Goal: Task Accomplishment & Management: Complete application form

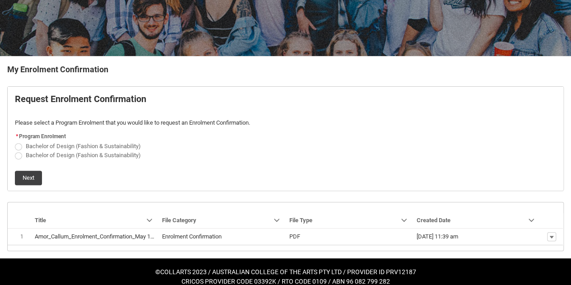
scroll to position [133, 0]
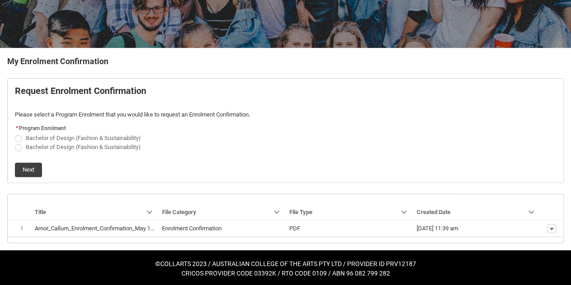
click at [70, 135] on span "Bachelor of Design (Fashion & Sustainability)" at bounding box center [83, 138] width 115 height 7
click at [15, 133] on input "Bachelor of Design (Fashion & Sustainability)" at bounding box center [14, 133] width 0 height 0
radio input "true"
click at [75, 147] on span "Bachelor of Design (Fashion & Sustainability)" at bounding box center [83, 147] width 115 height 7
click at [15, 142] on input "Bachelor of Design (Fashion & Sustainability)" at bounding box center [14, 142] width 0 height 0
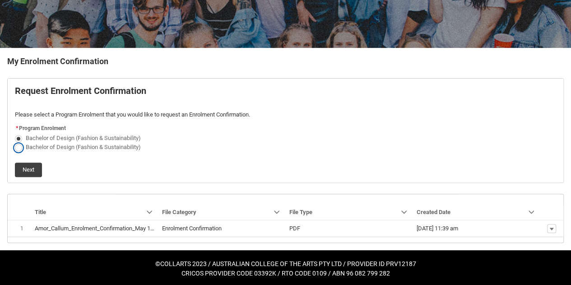
radio input "true"
click at [68, 133] on span "Bachelor of Design (Fashion & Sustainability)" at bounding box center [85, 137] width 119 height 9
click at [15, 133] on input "Bachelor of Design (Fashion & Sustainability)" at bounding box center [14, 133] width 0 height 0
radio input "true"
click at [41, 168] on button "Next" at bounding box center [28, 170] width 27 height 14
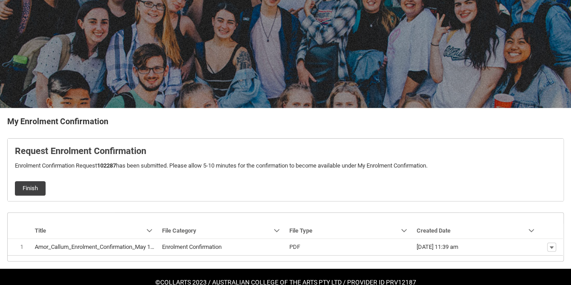
scroll to position [91, 0]
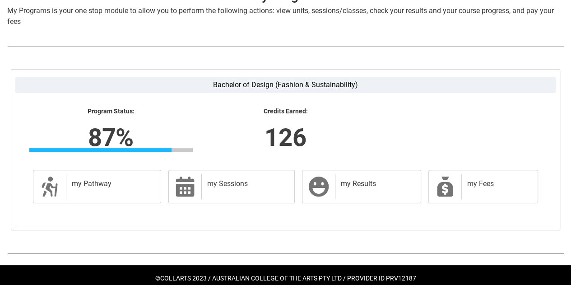
scroll to position [217, 0]
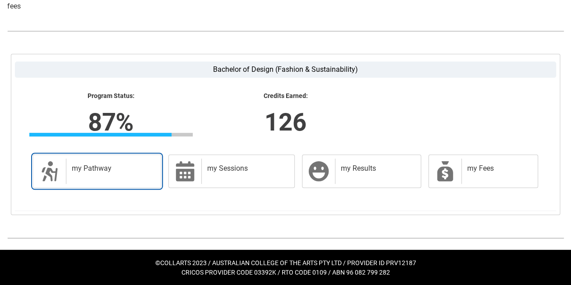
click at [124, 164] on h2 "my Pathway" at bounding box center [112, 168] width 80 height 9
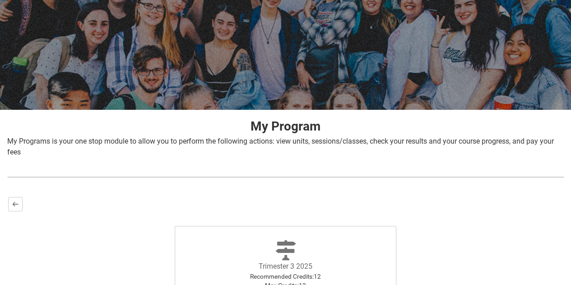
scroll to position [208, 0]
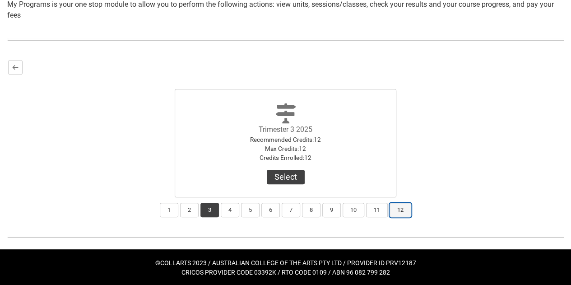
click at [400, 214] on button "12" at bounding box center [401, 210] width 22 height 14
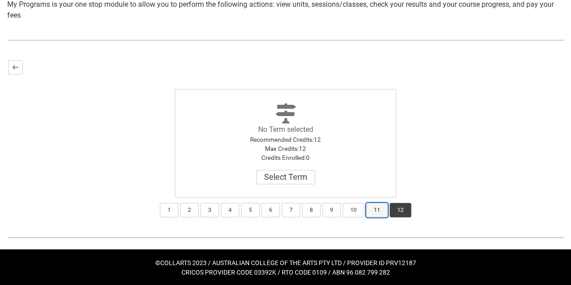
click at [380, 213] on button "11" at bounding box center [377, 210] width 22 height 14
click at [207, 211] on button "3" at bounding box center [210, 210] width 19 height 14
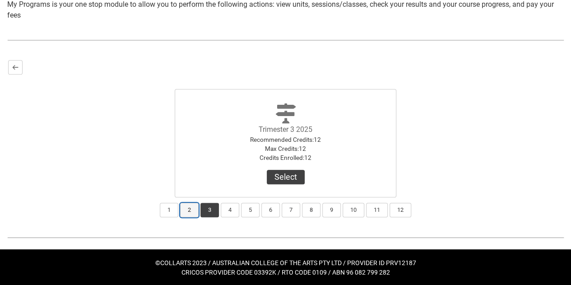
click at [182, 208] on button "2" at bounding box center [189, 210] width 19 height 14
click at [160, 208] on div "1 2 3 4 5 6 7 8 9 10 11 12" at bounding box center [285, 207] width 555 height 20
click at [208, 211] on button "3" at bounding box center [210, 210] width 19 height 14
click at [288, 180] on button "Select" at bounding box center [286, 177] width 38 height 14
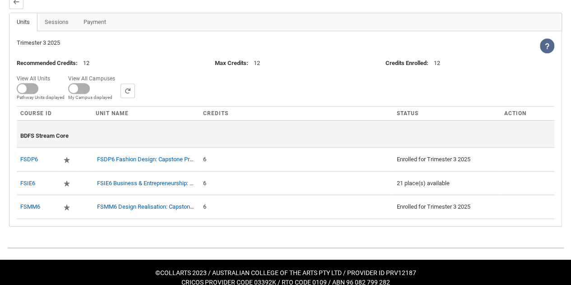
scroll to position [276, 0]
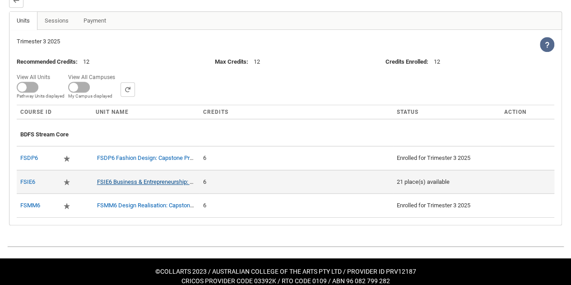
click at [138, 182] on link "FSIE6 Business & Entrepreneurship: Capstone Project" at bounding box center [165, 181] width 136 height 7
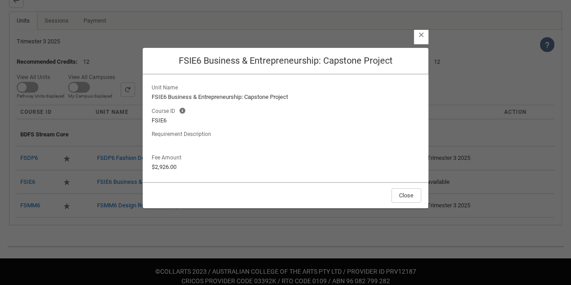
click at [426, 200] on footer "Close" at bounding box center [286, 195] width 286 height 26
click at [415, 195] on button "Close" at bounding box center [407, 195] width 30 height 14
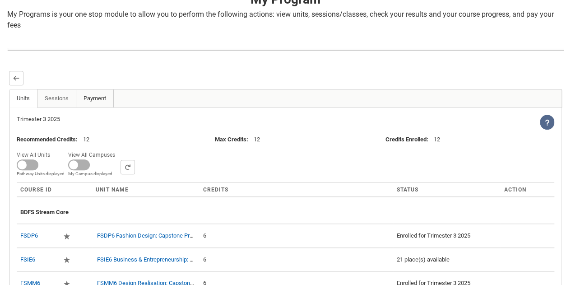
scroll to position [201, 0]
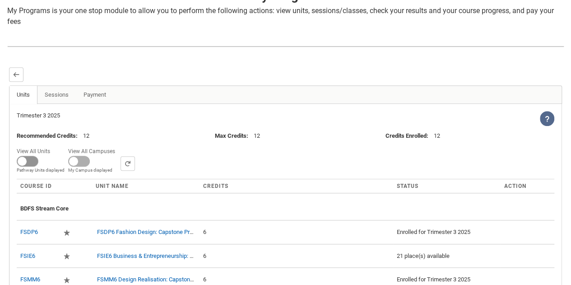
click at [24, 159] on span at bounding box center [28, 161] width 22 height 11
click at [53, 145] on input "View All Units All Units displayed Pathway Units displayed" at bounding box center [53, 145] width 0 height 0
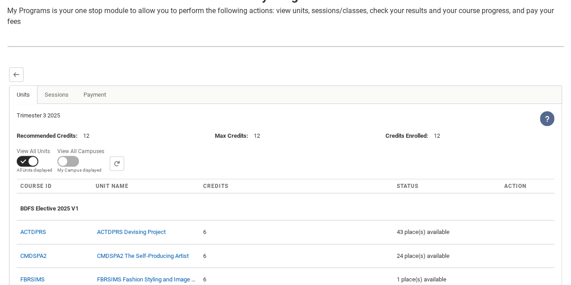
click at [23, 160] on span at bounding box center [28, 161] width 22 height 11
click at [53, 145] on input "View All Units All Units displayed Pathway Units displayed" at bounding box center [53, 145] width 0 height 0
checkbox input "false"
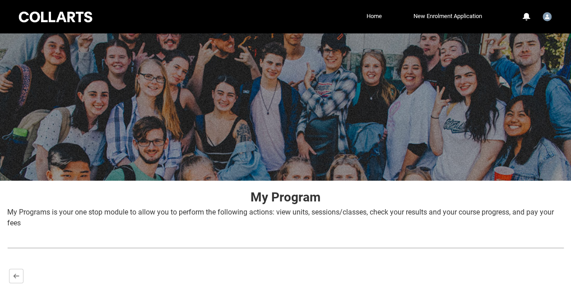
scroll to position [283, 0]
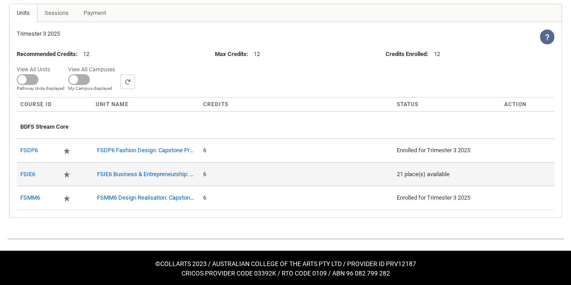
click at [435, 172] on div "21 place(s) available" at bounding box center [447, 174] width 100 height 9
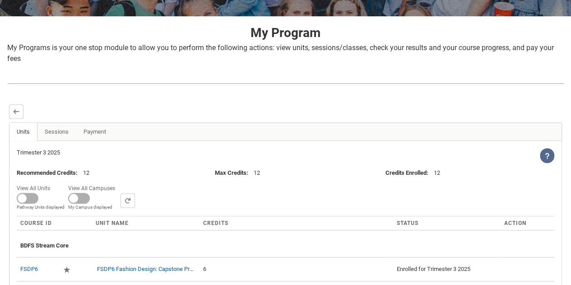
scroll to position [0, 0]
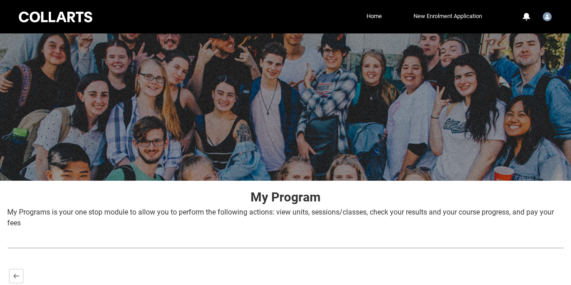
click at [473, 13] on link "New Enrolment Application" at bounding box center [448, 16] width 73 height 14
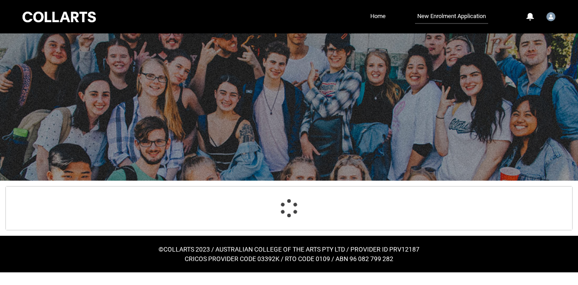
select select "Citizenship.1"
select select "Heard_About_Collarts_Picklist.Online Search (Google)"
select select "Country_Choice.1101"
select select "P_Contact_Time_Morning"
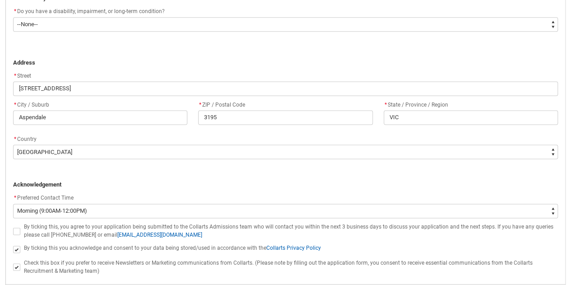
scroll to position [646, 0]
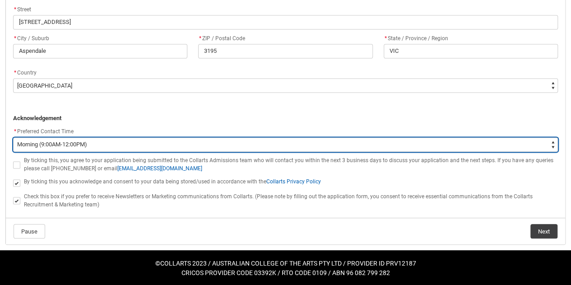
click at [172, 145] on select "--None-- Morning (9:00AM-12:00PM) Afternoon (12:00PM-5:00PM)" at bounding box center [285, 144] width 545 height 14
click at [13, 137] on select "--None-- Morning (9:00AM-12:00PM) Afternoon (12:00PM-5:00PM)" at bounding box center [285, 144] width 545 height 14
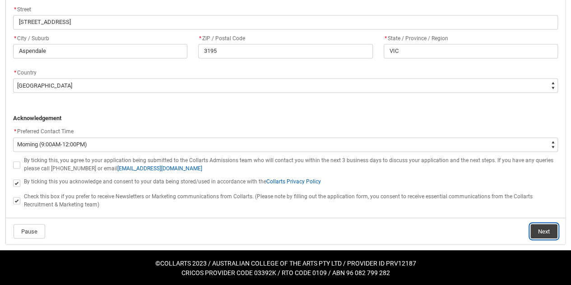
click at [545, 226] on button "Next" at bounding box center [544, 231] width 27 height 14
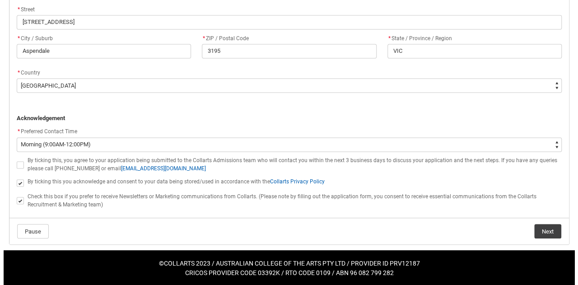
scroll to position [0, 0]
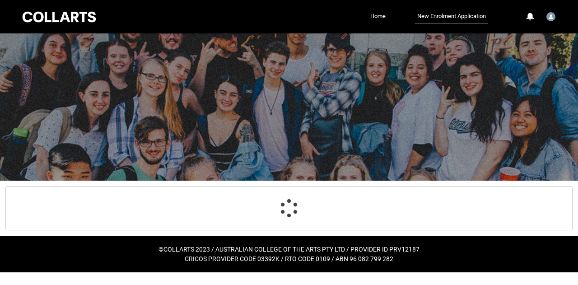
select select "Citizenship.1"
select select "Heard_About_Collarts_Picklist.Online Search (Google)"
select select "Country_Choice.1101"
select select "P_Contact_Time_Morning"
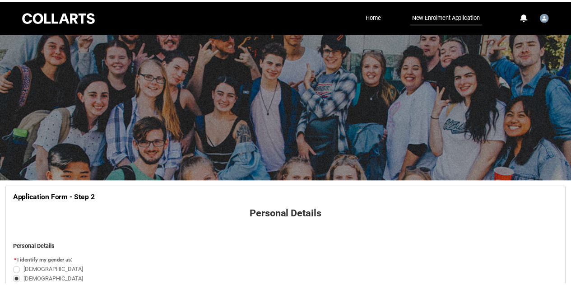
scroll to position [362, 0]
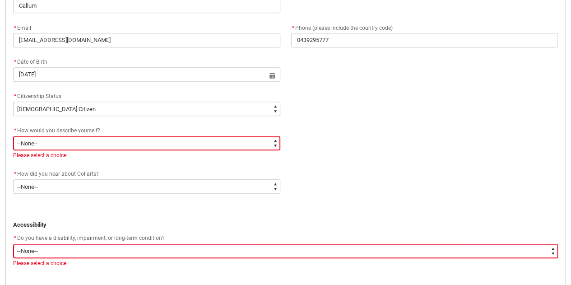
click at [215, 138] on select "--None-- I'm currently in Year 12 and planning what I'll do after school I've c…" at bounding box center [146, 143] width 267 height 14
click at [343, 166] on div "* How would you describe yourself? * --None-- I'm currently in Year 12 and plan…" at bounding box center [286, 146] width 556 height 43
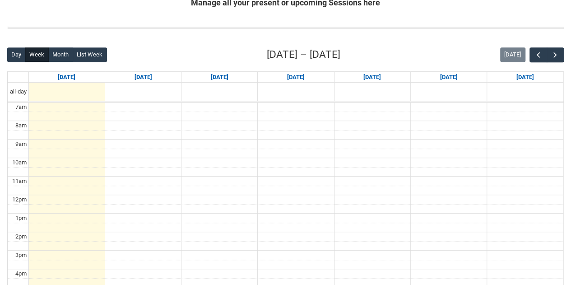
scroll to position [217, 0]
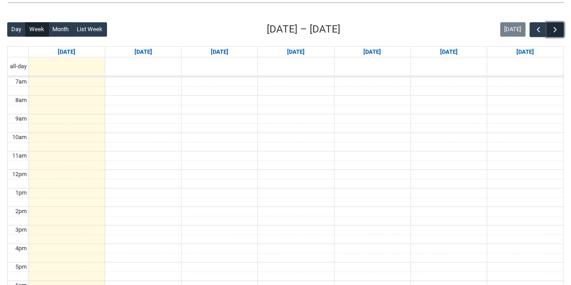
click at [558, 33] on span "button" at bounding box center [555, 29] width 9 height 9
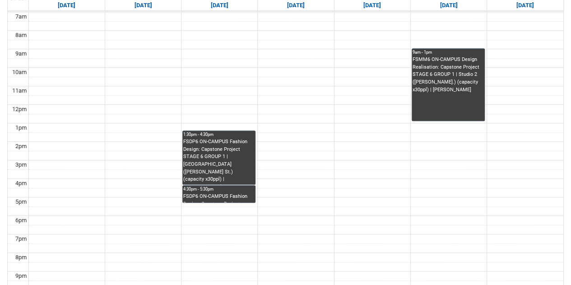
scroll to position [286, 0]
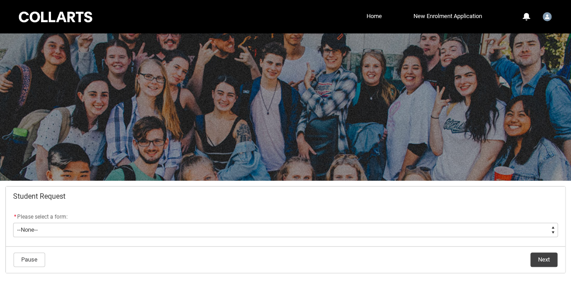
drag, startPoint x: 319, startPoint y: 161, endPoint x: 327, endPoint y: 138, distance: 23.9
click at [327, 138] on div at bounding box center [285, 106] width 571 height 147
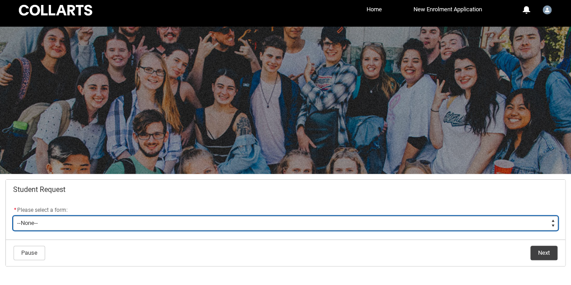
click at [182, 224] on select "--None-- Academic Transcript Application to Appeal Assignment Extension Change …" at bounding box center [285, 223] width 545 height 14
type lightning-select "Enrolment_Variation_Choice"
click at [13, 216] on select "--None-- Academic Transcript Application to Appeal Assignment Extension Change …" at bounding box center [285, 223] width 545 height 14
select select "Enrolment_Variation_Choice"
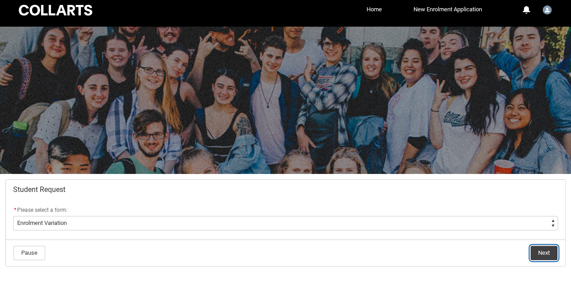
click at [537, 254] on button "Next" at bounding box center [544, 253] width 27 height 14
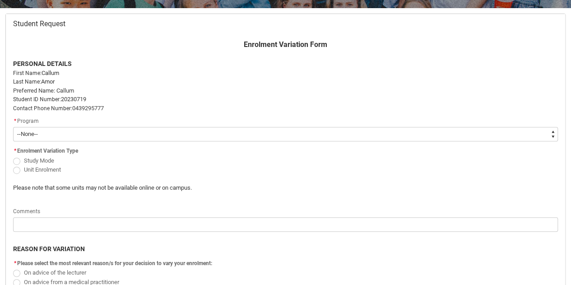
scroll to position [173, 0]
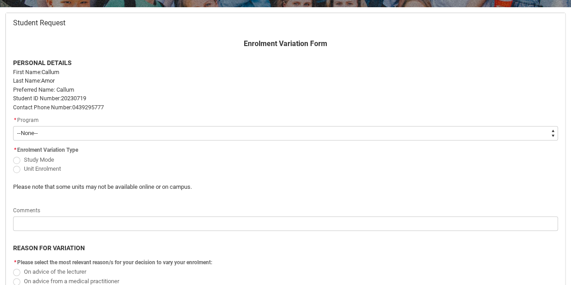
click at [55, 171] on span "Unit Enrolment" at bounding box center [42, 168] width 37 height 7
click at [13, 164] on input "Unit Enrolment" at bounding box center [13, 164] width 0 height 0
radio input "true"
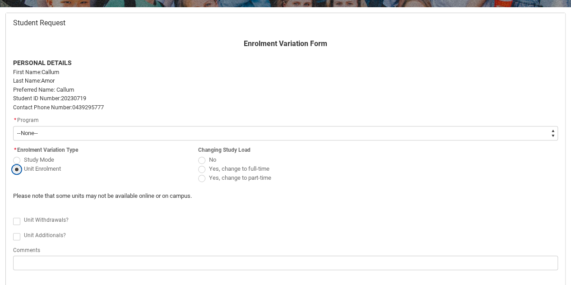
scroll to position [196, 0]
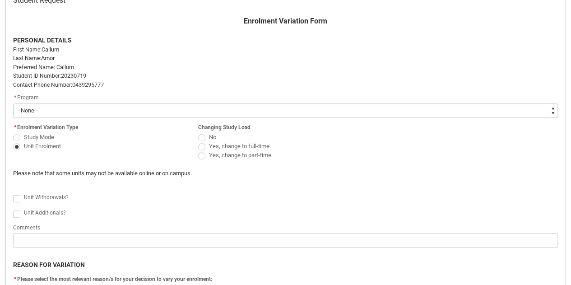
click at [261, 146] on span "Yes, change to full-time" at bounding box center [239, 146] width 61 height 7
click at [198, 141] on input "Yes, change to full-time" at bounding box center [198, 141] width 0 height 0
radio input "true"
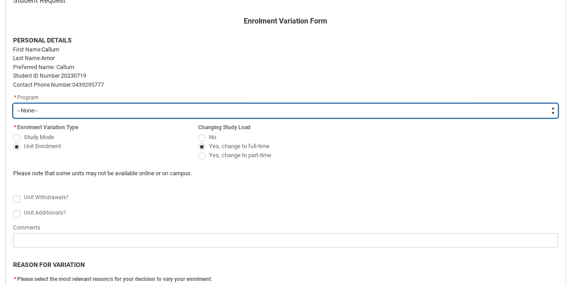
click at [63, 106] on select "--None-- Bachelor of Design (Fashion & Sustainability)" at bounding box center [285, 110] width 545 height 14
type lightning-select "recordPicklist_ProgramEnrollment.a0jOZ000003Inq9YAC"
click at [13, 103] on select "--None-- Bachelor of Design (Fashion & Sustainability)" at bounding box center [285, 110] width 545 height 14
select select "recordPicklist_ProgramEnrollment.a0jOZ000003Inq9YAC"
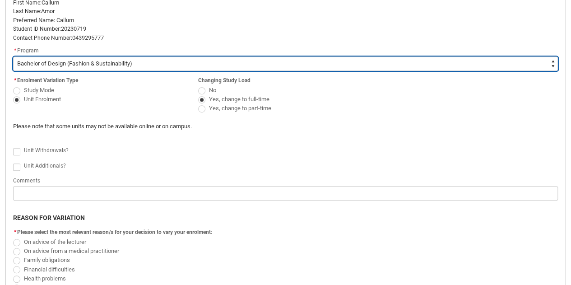
scroll to position [244, 0]
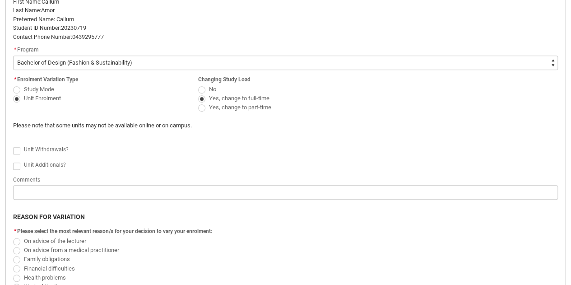
click at [20, 164] on label "Redu_Student_Request flow" at bounding box center [18, 165] width 11 height 7
click at [13, 161] on input "Redu_Student_Request flow" at bounding box center [13, 161] width 0 height 0
type lightning-input "true"
checkbox input "true"
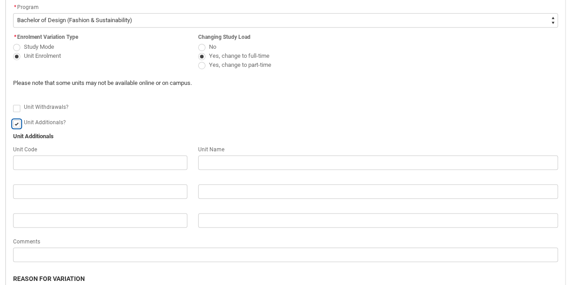
scroll to position [287, 0]
click at [102, 150] on div "Unit Code" at bounding box center [100, 149] width 174 height 11
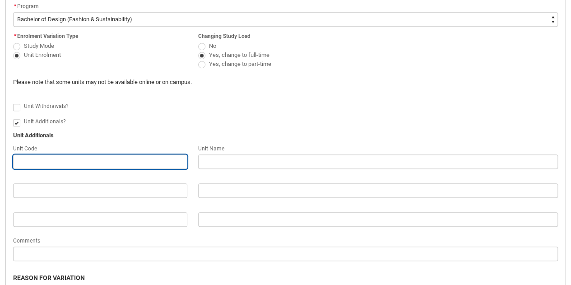
click at [104, 159] on input "Redu_Student_Request flow" at bounding box center [100, 162] width 174 height 14
paste input "FSIE6"
type lightning-primitive-input-simple "FSIE6"
type input "FSIE6"
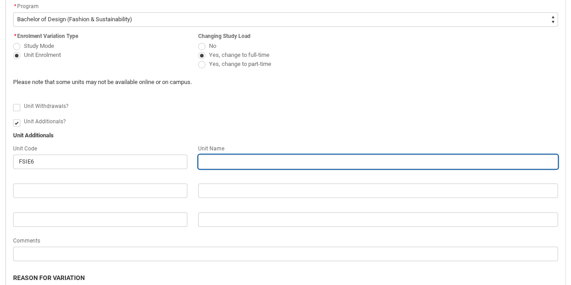
click at [219, 165] on input "Redu_Student_Request flow" at bounding box center [378, 162] width 360 height 14
paste input "Business & Entrepreneurship Capstone"
type lightning-primitive-input-simple "Business & Entrepreneurship Capstone"
type input "Business & Entrepreneurship Capstone"
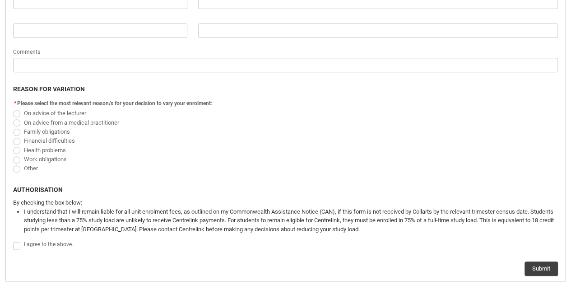
scroll to position [477, 0]
click at [47, 112] on span "On advice of the lecturer" at bounding box center [55, 112] width 62 height 7
click at [13, 108] on input "On advice of the lecturer" at bounding box center [13, 107] width 0 height 0
radio input "true"
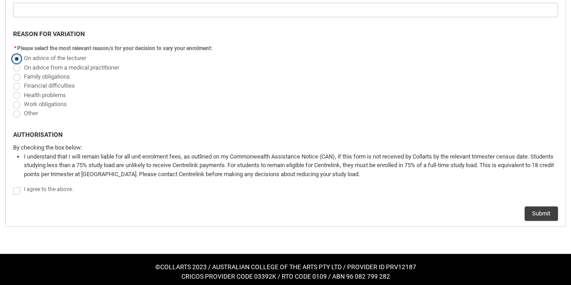
scroll to position [534, 0]
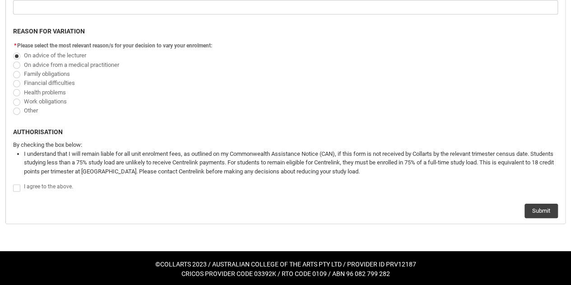
click at [14, 189] on span "Redu_Student_Request flow" at bounding box center [16, 187] width 7 height 7
click at [13, 183] on input "Redu_Student_Request flow" at bounding box center [13, 183] width 0 height 0
type lightning-input "true"
checkbox input "true"
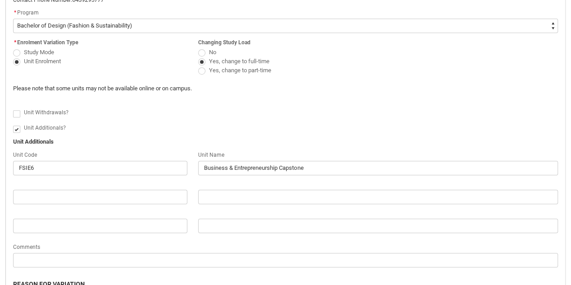
scroll to position [280, 0]
click at [95, 98] on div "Please note that some units may not be available online or on campus." at bounding box center [286, 94] width 556 height 18
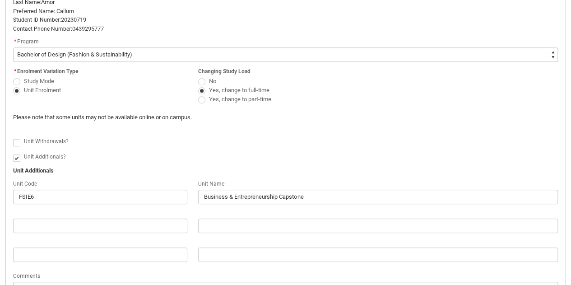
scroll to position [535, 0]
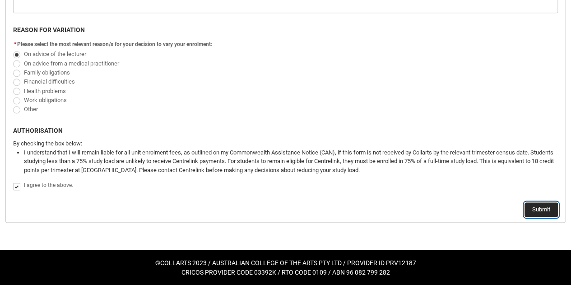
click at [536, 206] on button "Submit" at bounding box center [541, 209] width 33 height 14
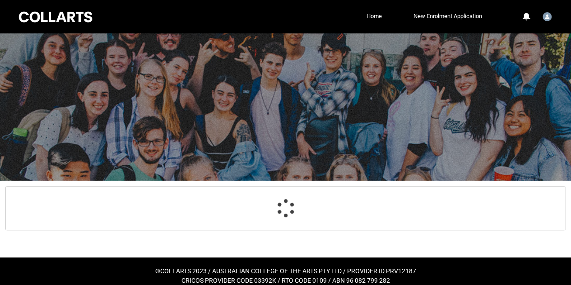
scroll to position [34, 0]
